Goal: Task Accomplishment & Management: Use online tool/utility

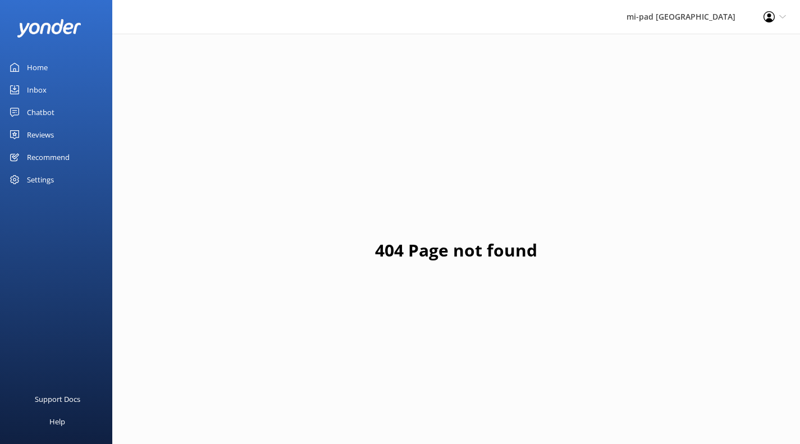
click at [40, 118] on div "Chatbot" at bounding box center [40, 112] width 27 height 22
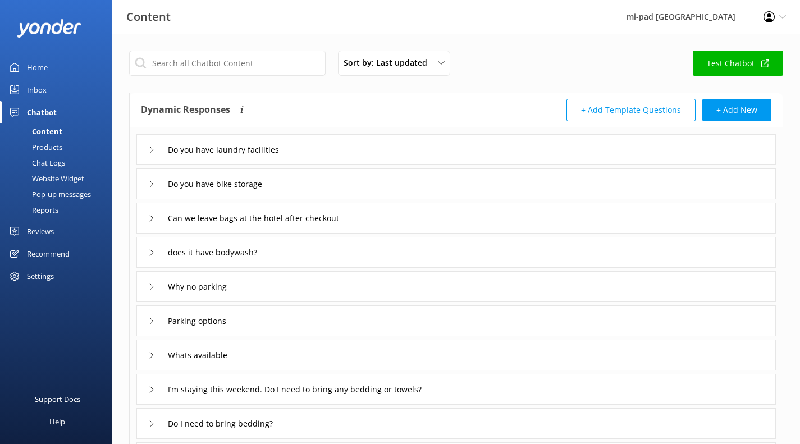
click at [57, 161] on div "Chat Logs" at bounding box center [36, 163] width 58 height 16
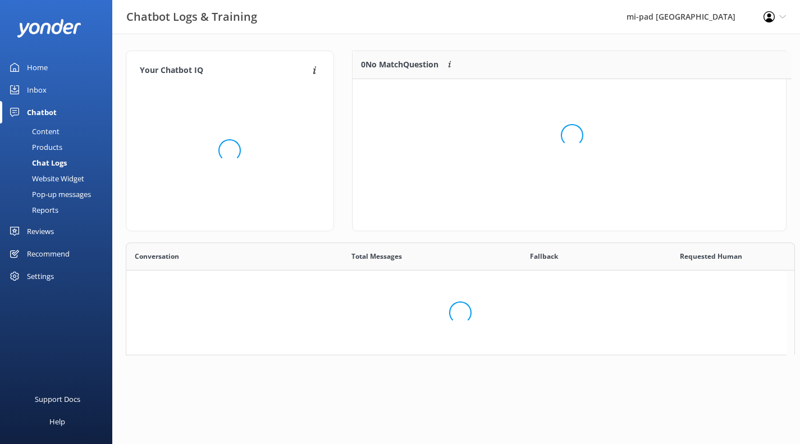
scroll to position [132, 425]
